Goal: Browse casually: Explore the website without a specific task or goal

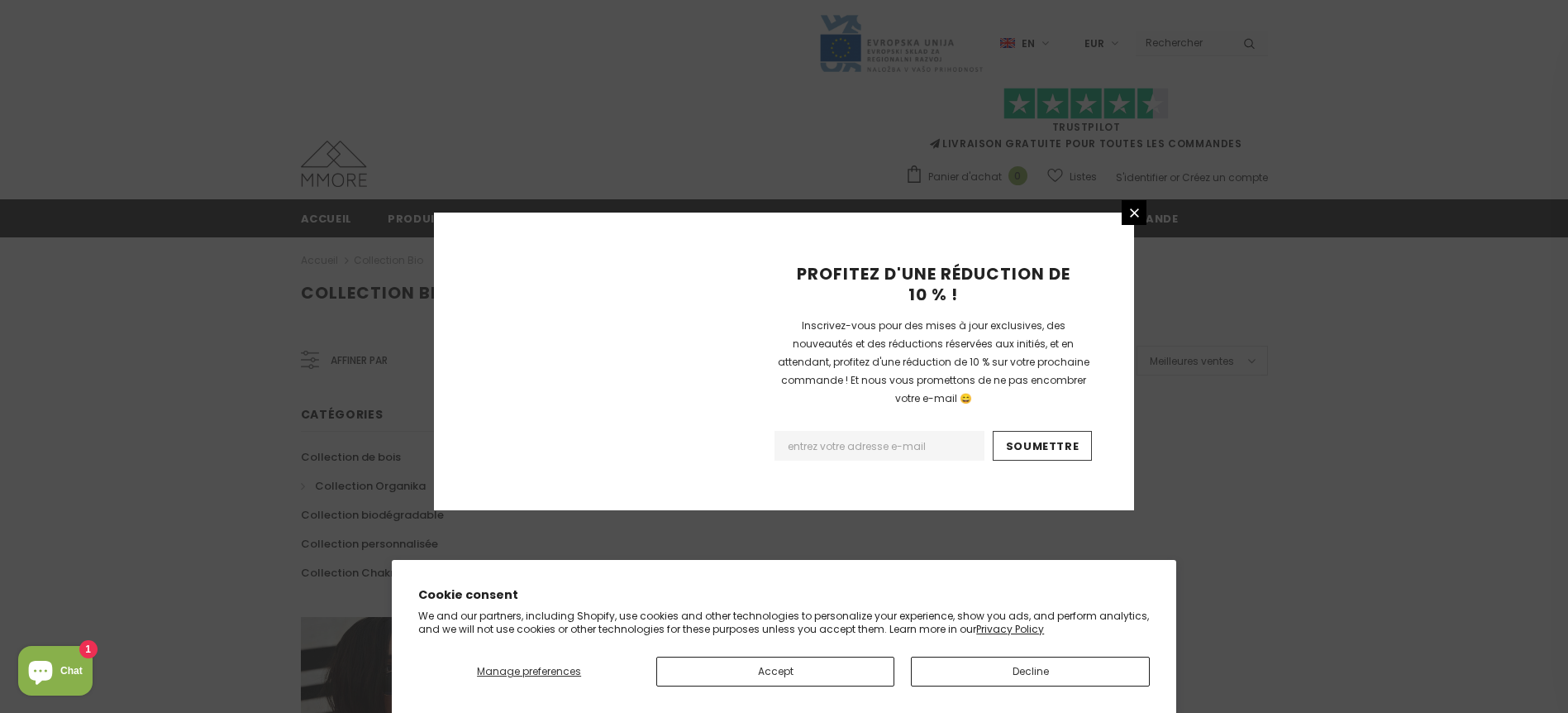
scroll to position [1022, 0]
